Goal: Entertainment & Leisure: Browse casually

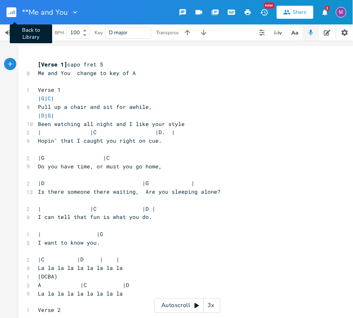
click at [12, 11] on rect "button" at bounding box center [12, 12] width 10 height 10
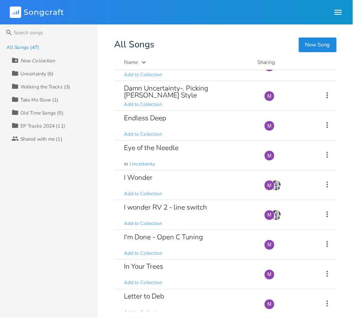
scroll to position [653, 0]
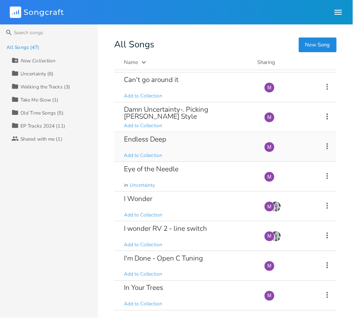
click at [171, 135] on div "Endless Deep Add to Collection" at bounding box center [189, 146] width 131 height 29
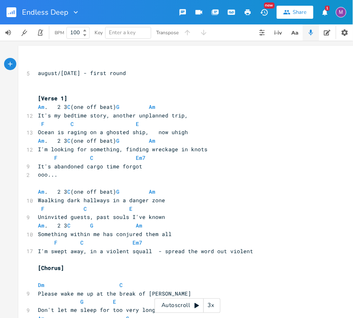
click at [213, 305] on div "3x" at bounding box center [211, 306] width 15 height 15
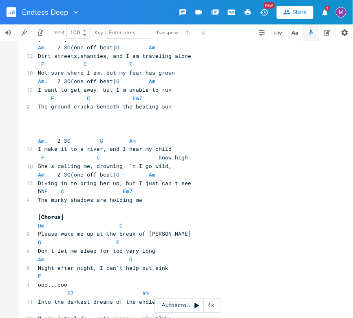
scroll to position [385, 0]
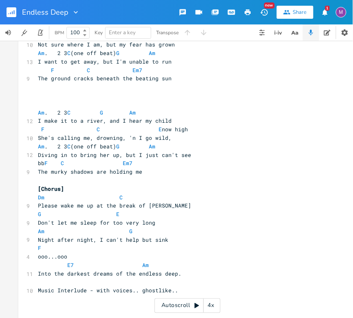
click at [41, 99] on pre "​" at bounding box center [183, 95] width 295 height 9
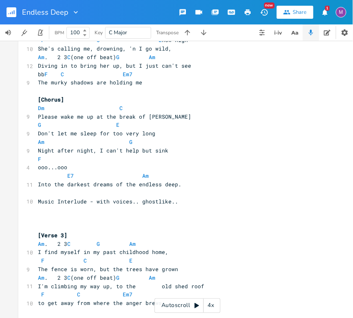
scroll to position [472, 0]
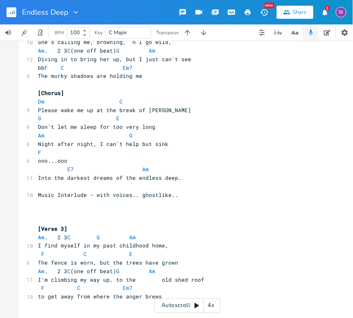
click at [40, 212] on pre "​" at bounding box center [183, 212] width 295 height 9
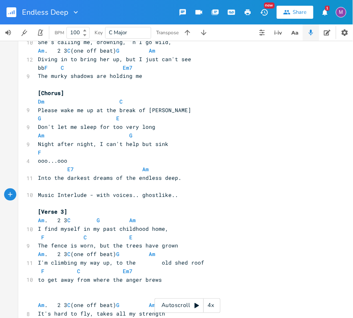
scroll to position [0, 0]
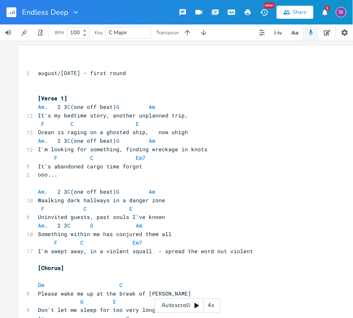
click at [215, 306] on div "4x" at bounding box center [211, 306] width 15 height 15
click at [215, 306] on div "5x" at bounding box center [211, 306] width 15 height 15
click at [215, 306] on div "1x" at bounding box center [211, 306] width 15 height 15
click at [194, 308] on icon at bounding box center [197, 306] width 7 height 7
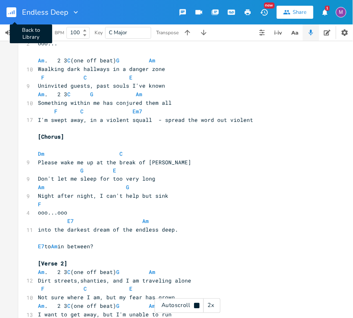
click at [12, 11] on icon "button" at bounding box center [12, 12] width 1 height 3
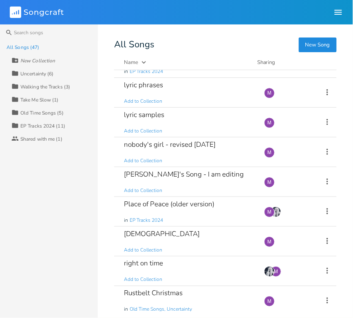
scroll to position [1149, 0]
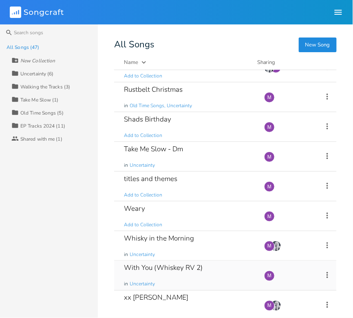
click at [149, 265] on div "With You (Whiskey RV 2)" at bounding box center [163, 268] width 79 height 7
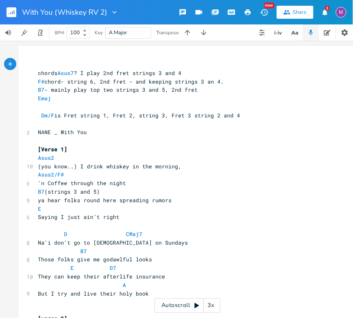
click at [211, 306] on div "3x" at bounding box center [211, 306] width 15 height 15
click at [211, 306] on div "4x" at bounding box center [211, 306] width 15 height 15
click at [211, 306] on div "5x" at bounding box center [211, 306] width 15 height 15
click at [211, 306] on div "1x" at bounding box center [211, 306] width 15 height 15
click at [196, 306] on icon at bounding box center [197, 306] width 4 height 5
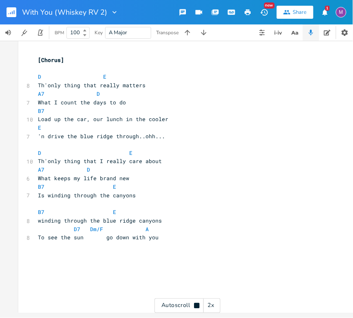
scroll to position [688, 0]
click at [10, 9] on rect "button" at bounding box center [12, 12] width 10 height 10
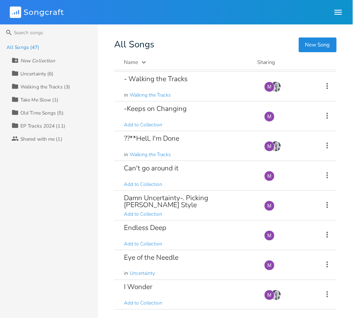
scroll to position [566, 0]
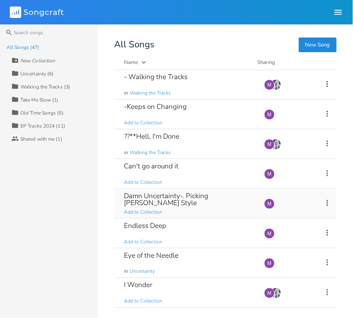
click at [173, 204] on div "Damn Uncertainty-. Picking [PERSON_NAME] Style Add to Collection" at bounding box center [189, 203] width 131 height 29
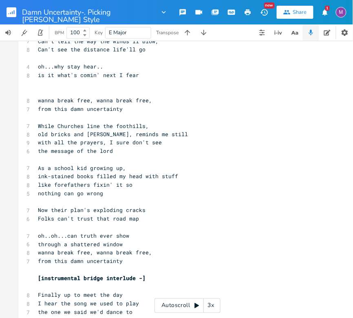
scroll to position [165, 0]
